Goal: Task Accomplishment & Management: Complete application form

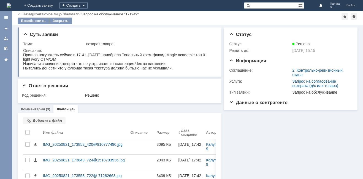
scroll to position [28, 0]
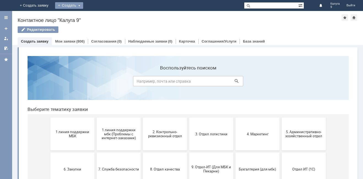
click at [83, 7] on div "Создать" at bounding box center [69, 5] width 28 height 7
click at [98, 15] on link "Заявка" at bounding box center [77, 16] width 42 height 7
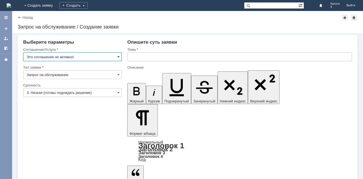
click at [119, 59] on span at bounding box center [118, 57] width 2 height 4
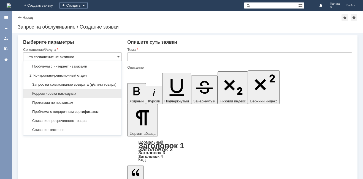
scroll to position [83, 0]
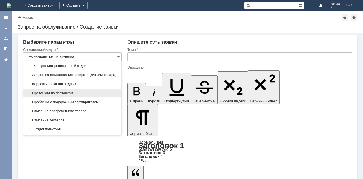
click at [72, 96] on span "Претензии по поставкам" at bounding box center [72, 93] width 91 height 4
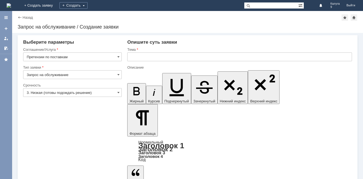
type input "Претензии по поставкам"
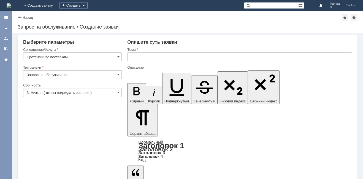
click at [156, 56] on input "text" at bounding box center [239, 57] width 225 height 9
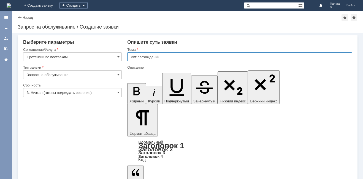
type input "Акт расхождений"
